Goal: Information Seeking & Learning: Learn about a topic

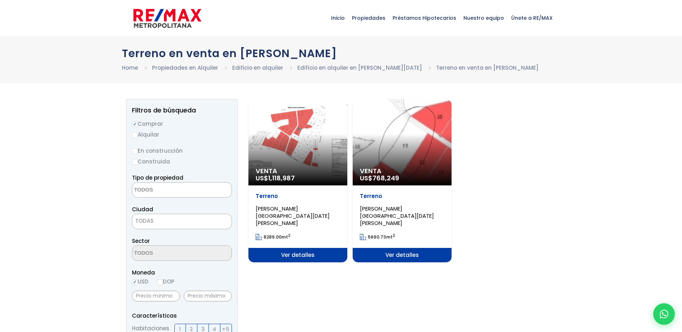
select select
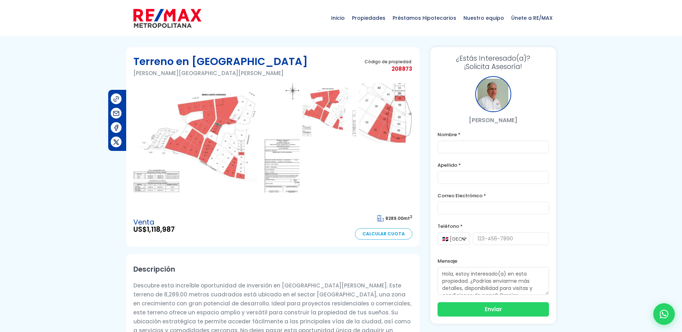
click at [160, 232] on span "1,118,987" at bounding box center [161, 230] width 28 height 10
copy span "1,118,987"
click at [394, 218] on span "8289.00" at bounding box center [395, 218] width 18 height 6
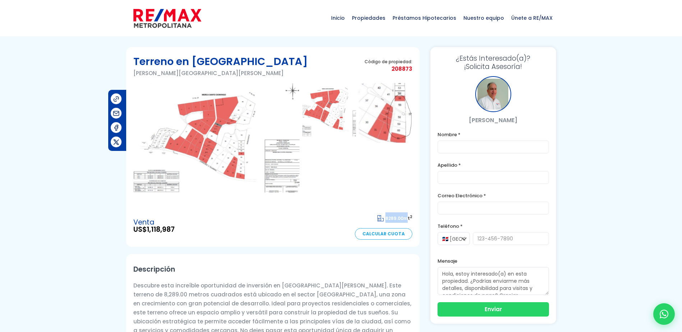
copy span "8289.00"
click at [176, 25] on img at bounding box center [167, 19] width 68 height 22
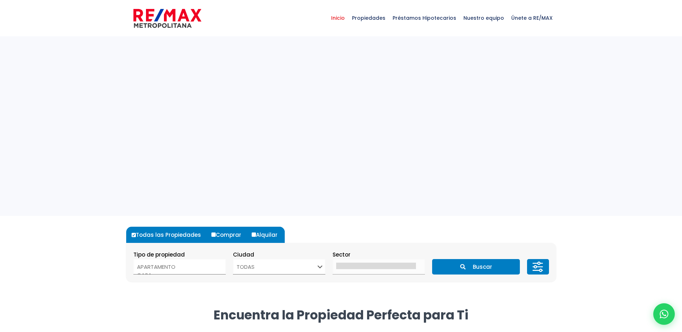
select select
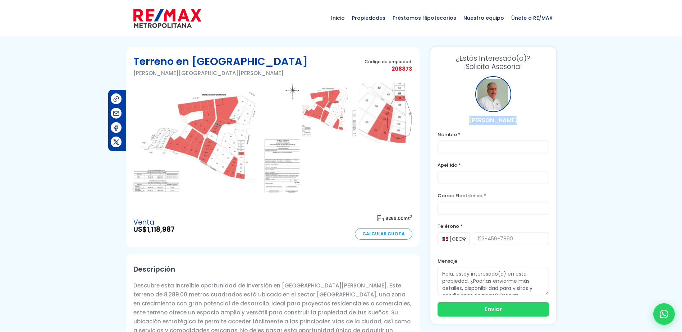
drag, startPoint x: 474, startPoint y: 119, endPoint x: 538, endPoint y: 119, distance: 63.7
click at [538, 119] on p "[PERSON_NAME]" at bounding box center [493, 120] width 111 height 9
copy p "[PERSON_NAME]"
